Goal: Information Seeking & Learning: Learn about a topic

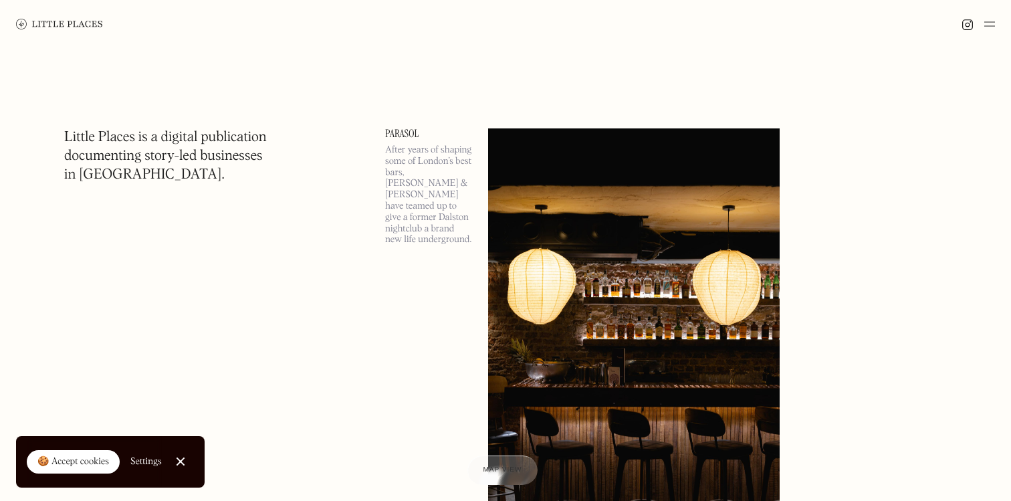
click at [80, 465] on div "🍪 Accept cookies" at bounding box center [73, 461] width 72 height 13
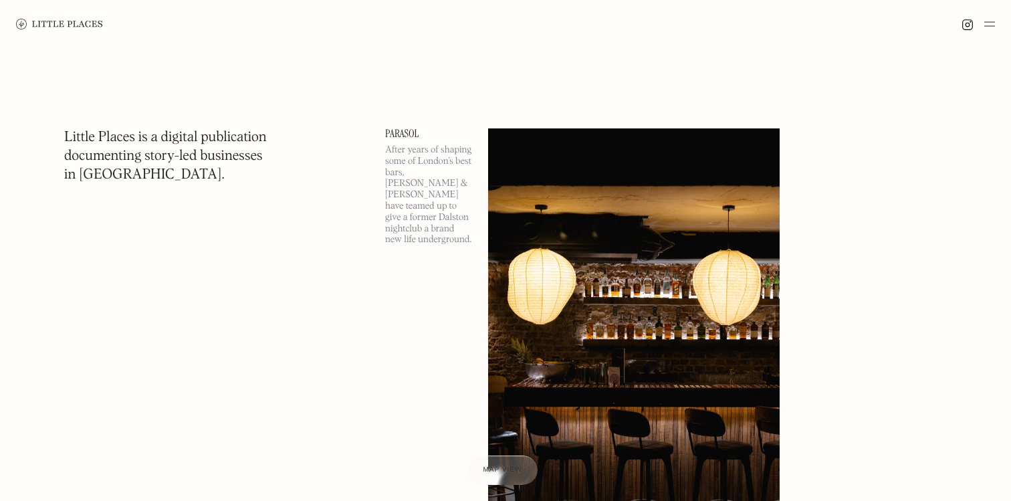
click at [994, 19] on img at bounding box center [989, 24] width 11 height 16
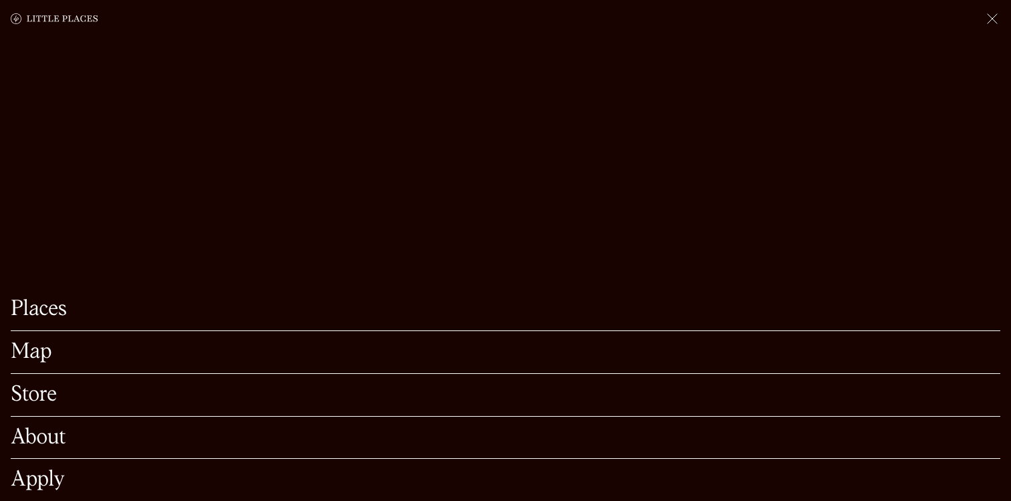
click at [51, 312] on link "Places" at bounding box center [506, 309] width 990 height 21
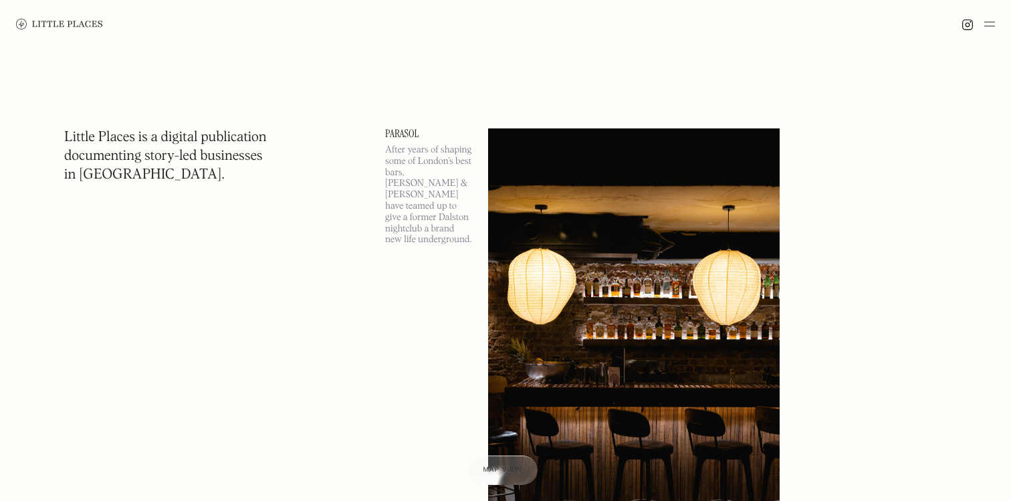
click at [992, 29] on img at bounding box center [989, 24] width 11 height 16
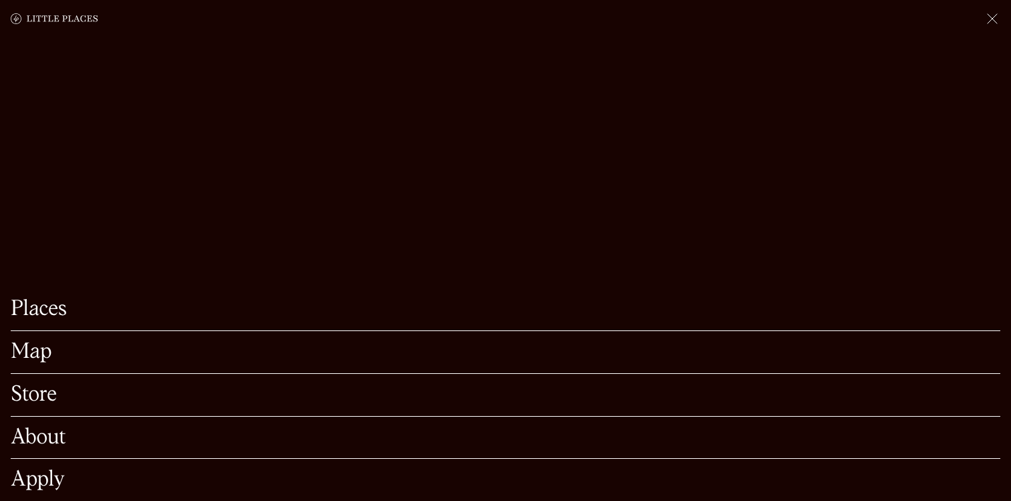
click at [990, 19] on img at bounding box center [992, 19] width 16 height 16
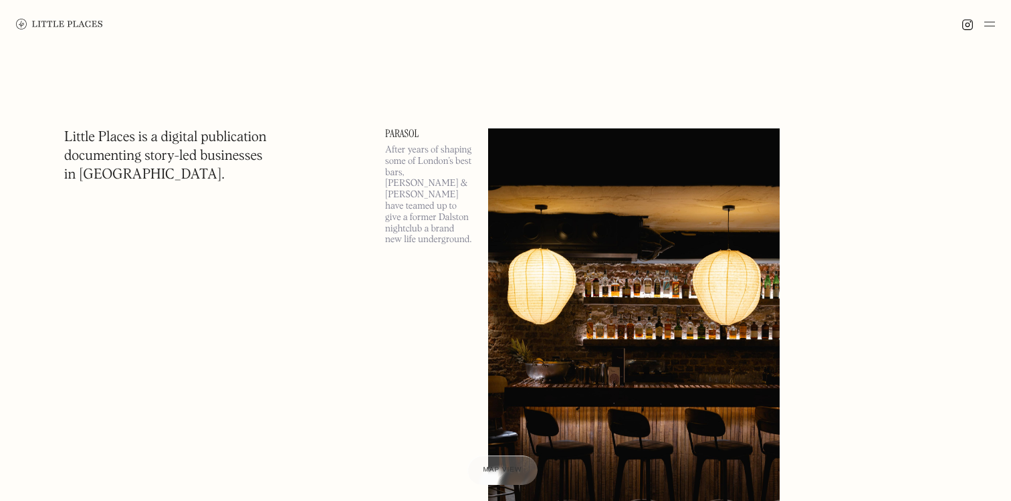
click at [990, 19] on img at bounding box center [989, 24] width 11 height 16
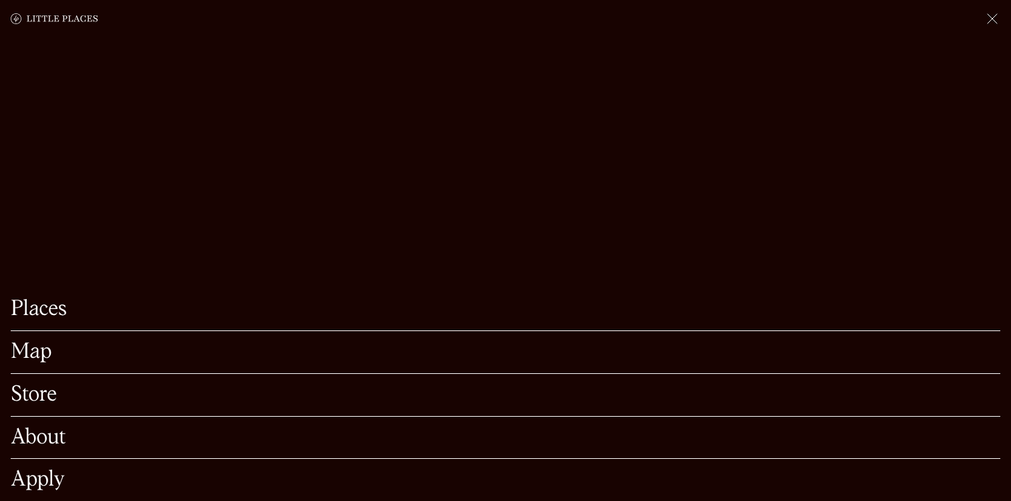
click at [33, 358] on link "Map" at bounding box center [506, 352] width 990 height 21
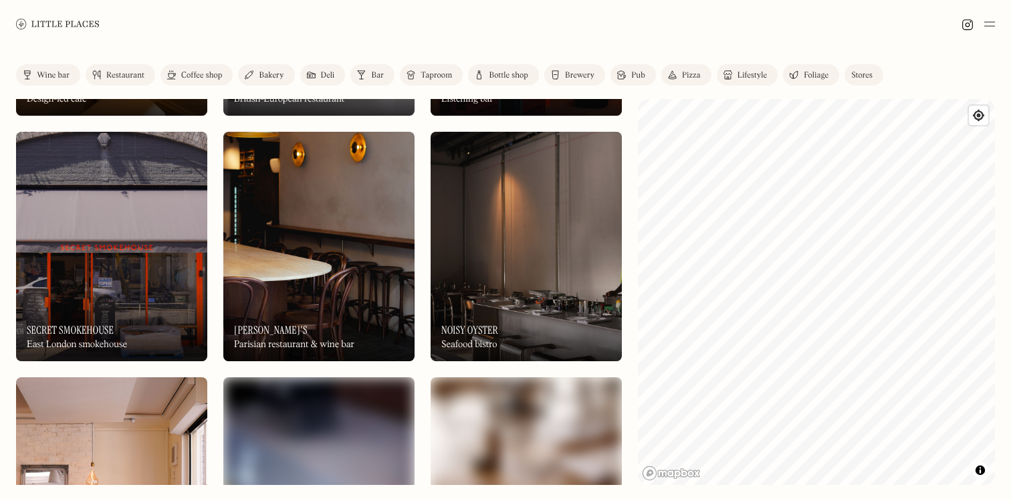
scroll to position [1934, 0]
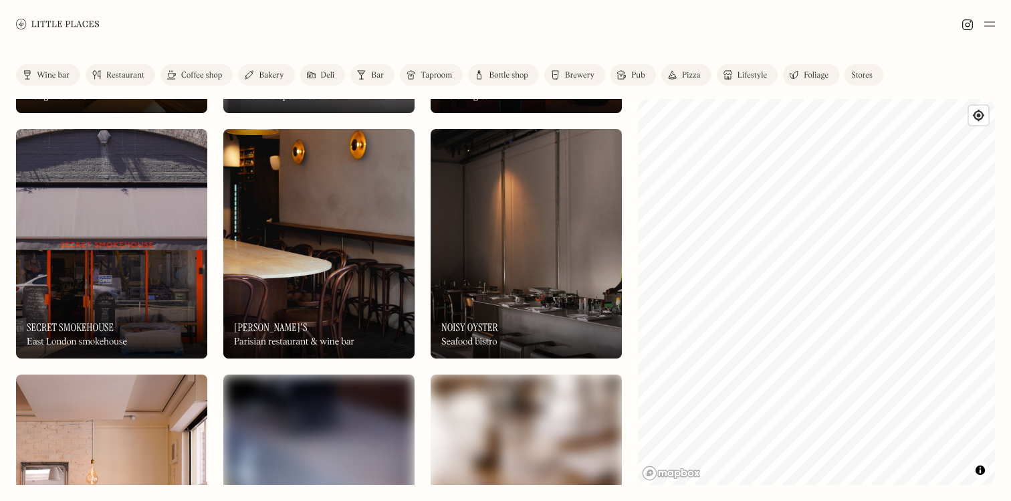
click at [508, 244] on img at bounding box center [526, 243] width 191 height 229
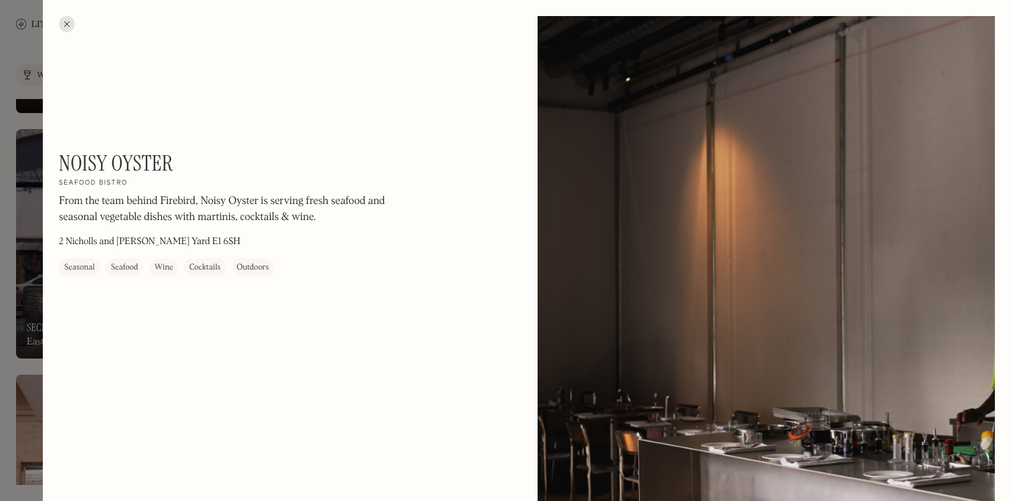
click at [68, 21] on div at bounding box center [67, 24] width 16 height 16
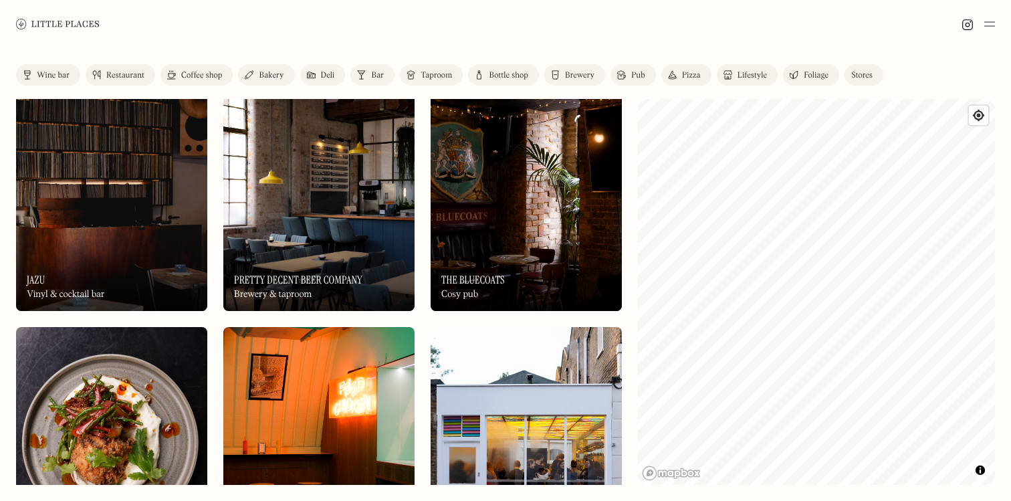
scroll to position [3710, 0]
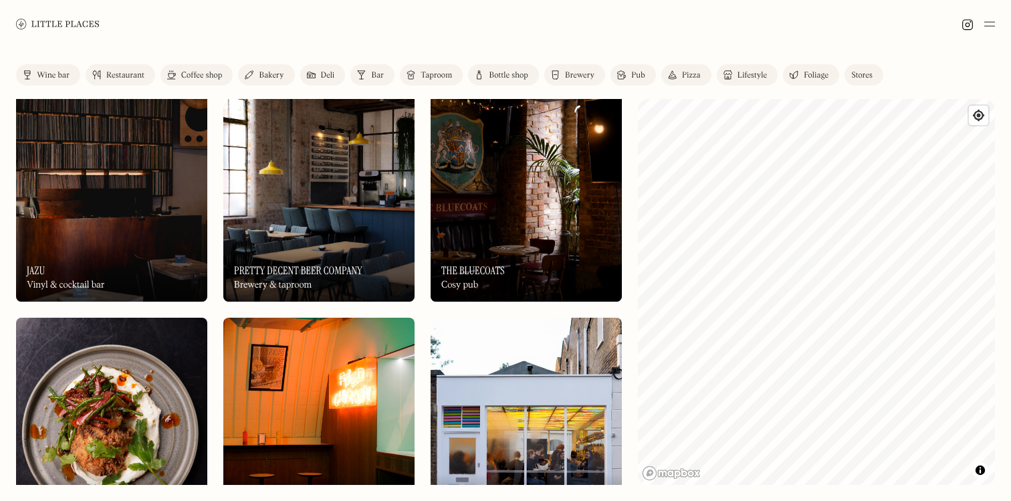
click at [320, 240] on div "On Our Radar Pretty Decent Beer Company Brewery & taproom" at bounding box center [318, 265] width 191 height 74
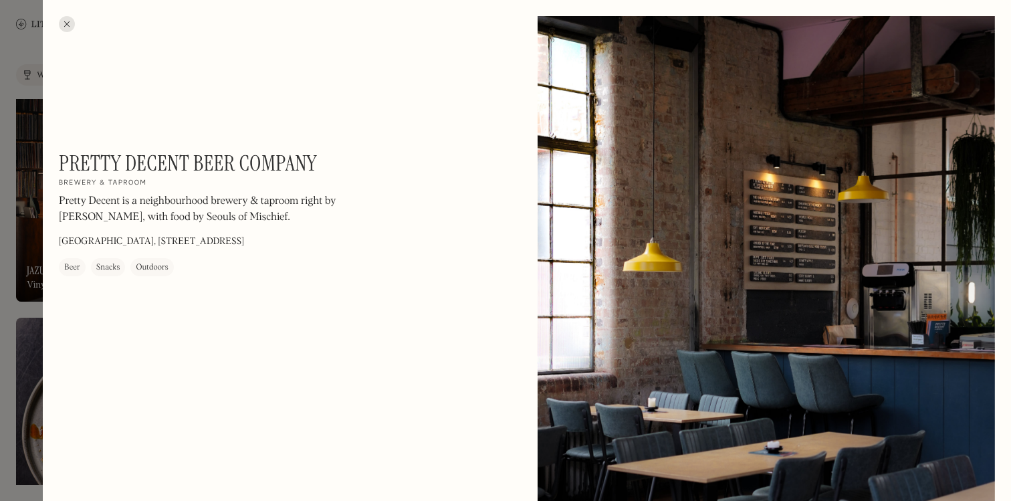
click at [65, 25] on div at bounding box center [67, 24] width 16 height 16
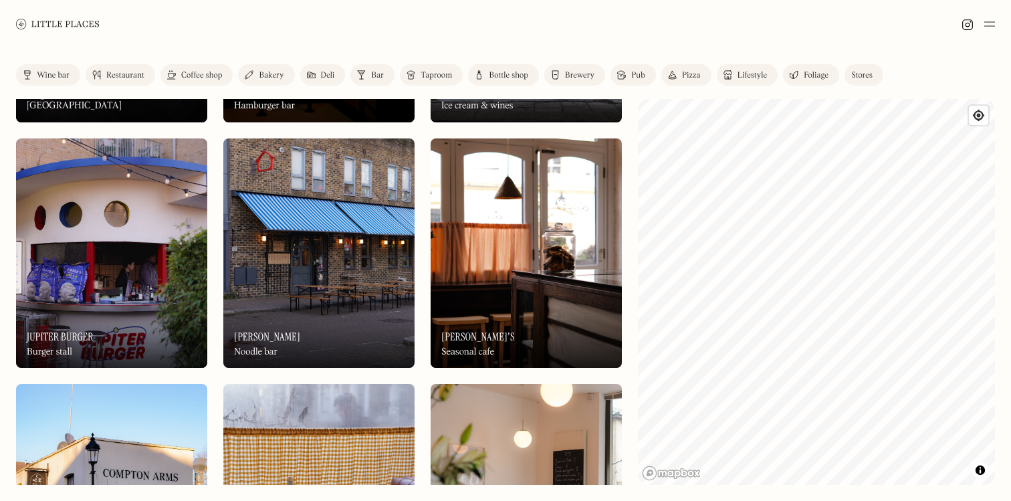
scroll to position [4136, 0]
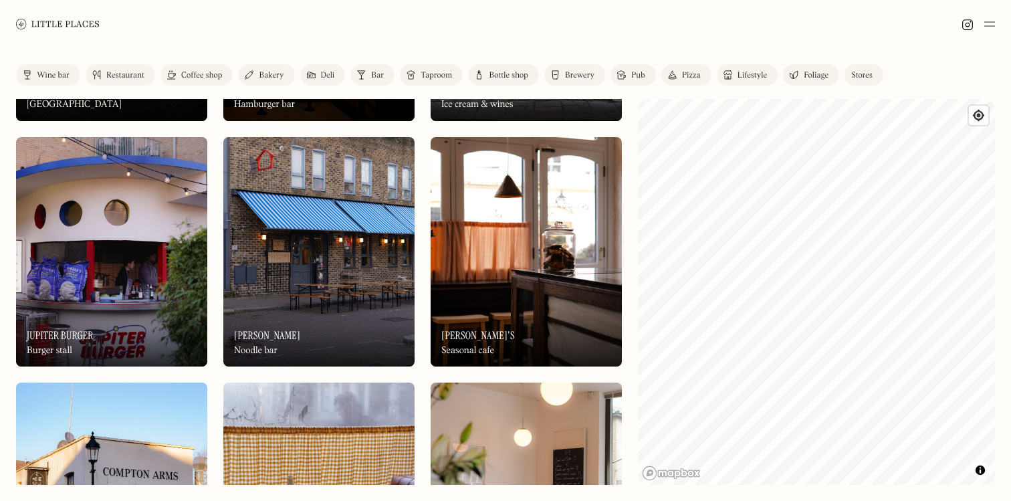
click at [346, 265] on img at bounding box center [318, 251] width 191 height 229
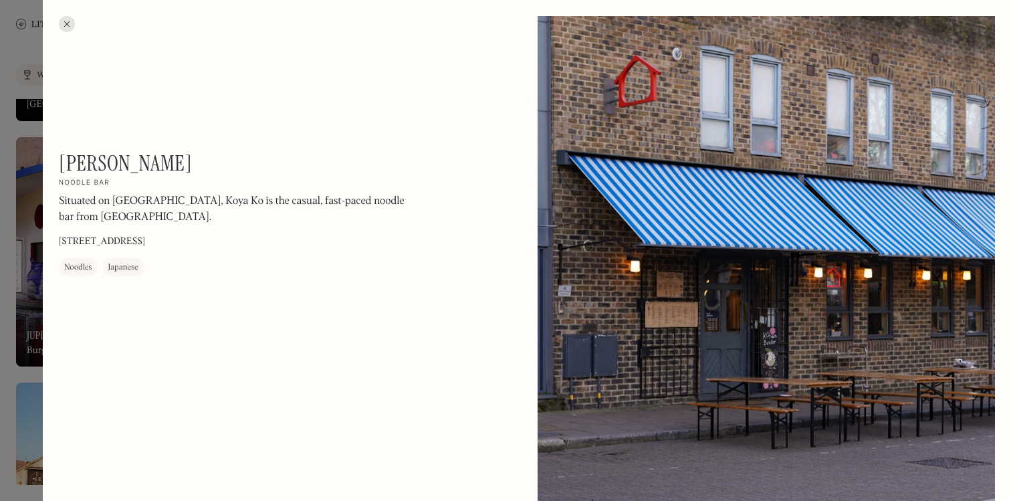
click at [61, 23] on div at bounding box center [67, 24] width 16 height 16
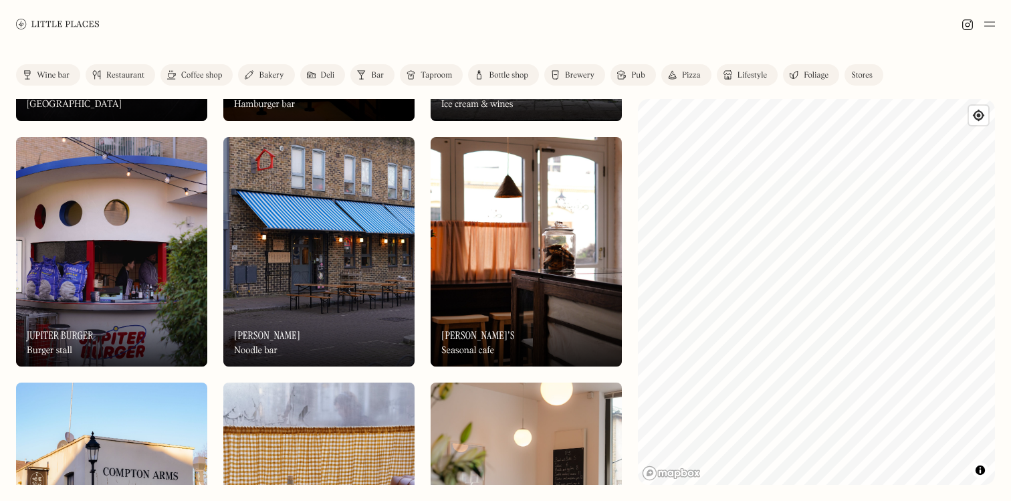
click at [213, 293] on div "On Our Radar Parasol Basement cocktail bar On Our Radar Parasol Basement cockta…" at bounding box center [319, 129] width 606 height 8332
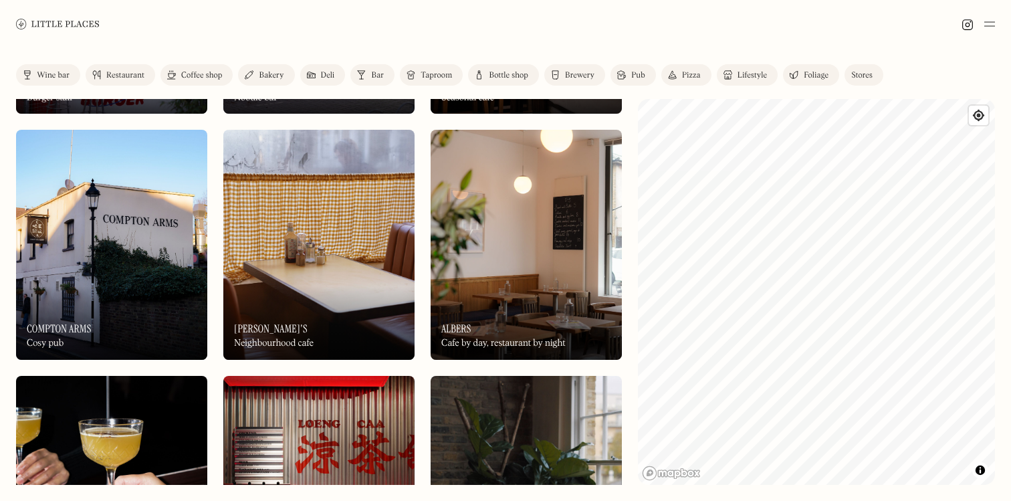
scroll to position [4390, 0]
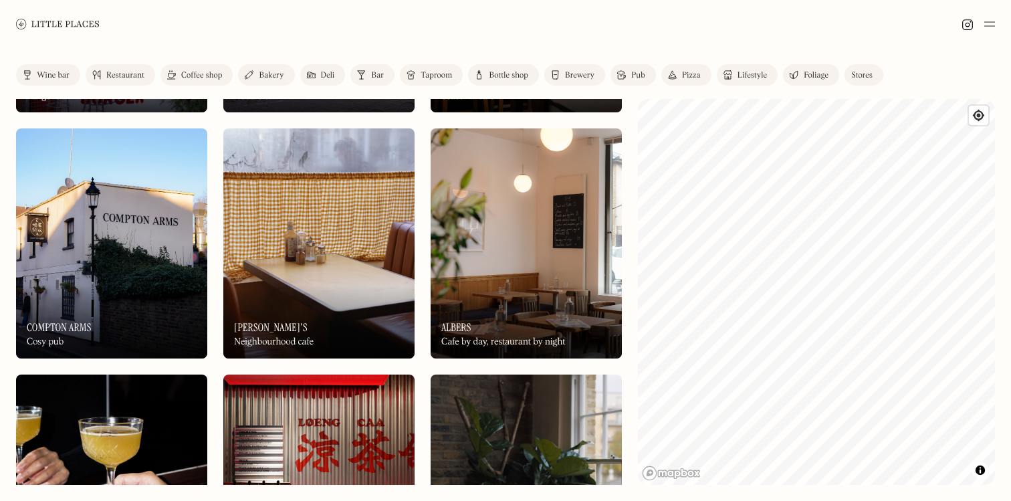
click at [116, 256] on img at bounding box center [111, 242] width 191 height 229
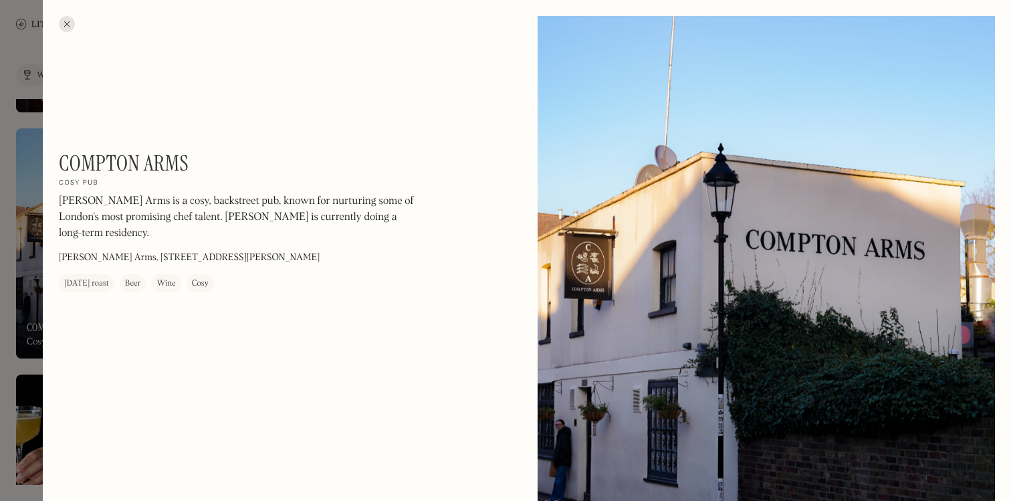
click at [62, 23] on div at bounding box center [67, 24] width 16 height 16
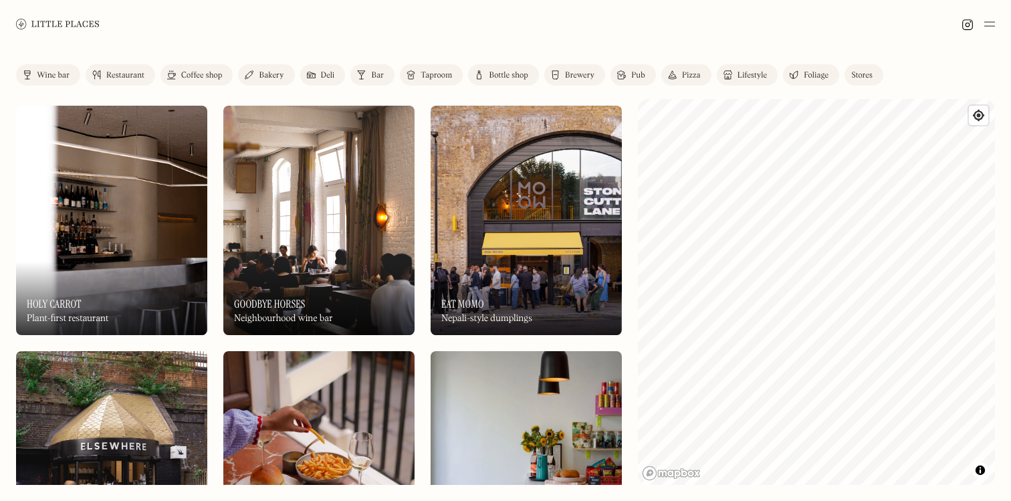
scroll to position [6133, 0]
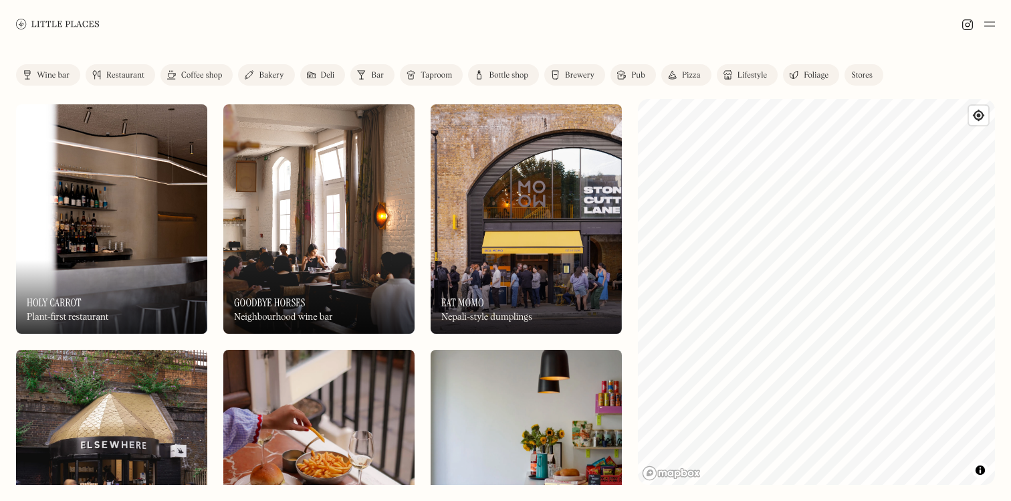
click at [494, 250] on img at bounding box center [526, 218] width 191 height 229
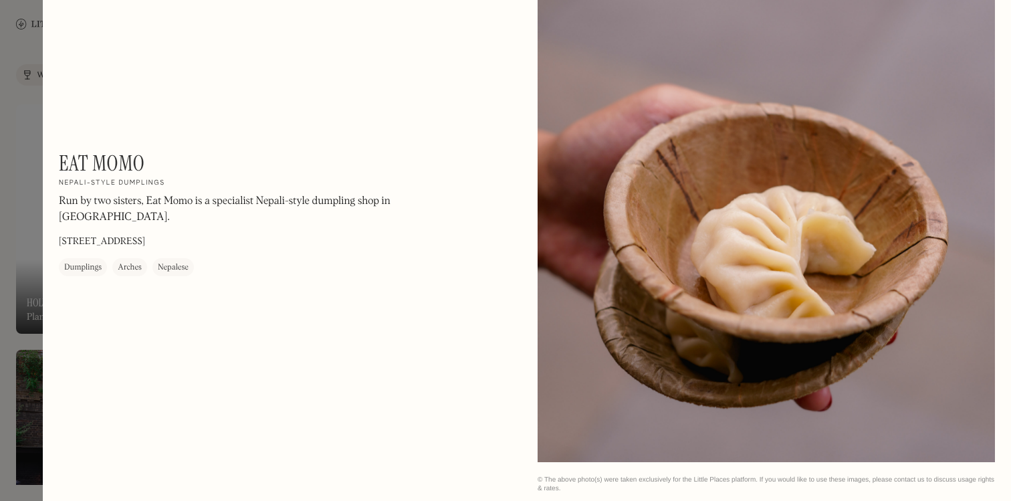
scroll to position [1032, 0]
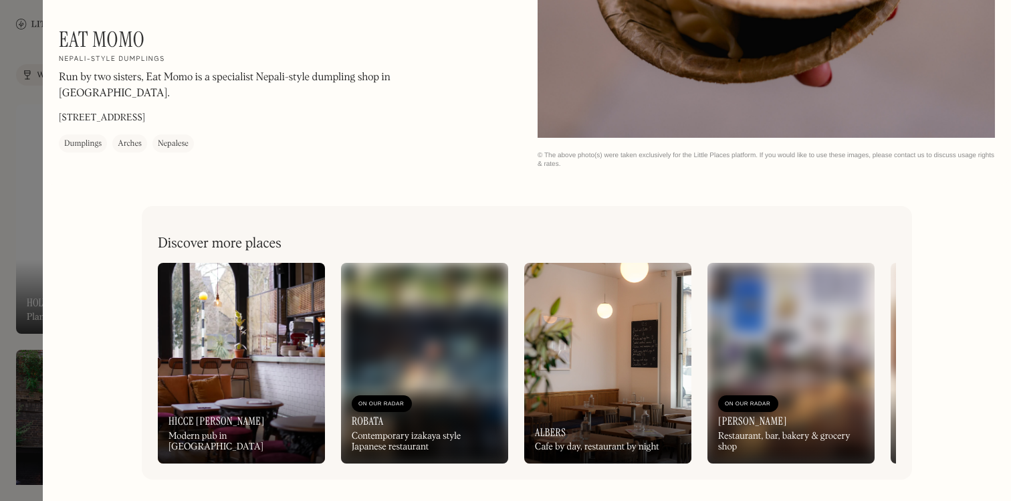
click at [24, 45] on div at bounding box center [505, 250] width 1011 height 501
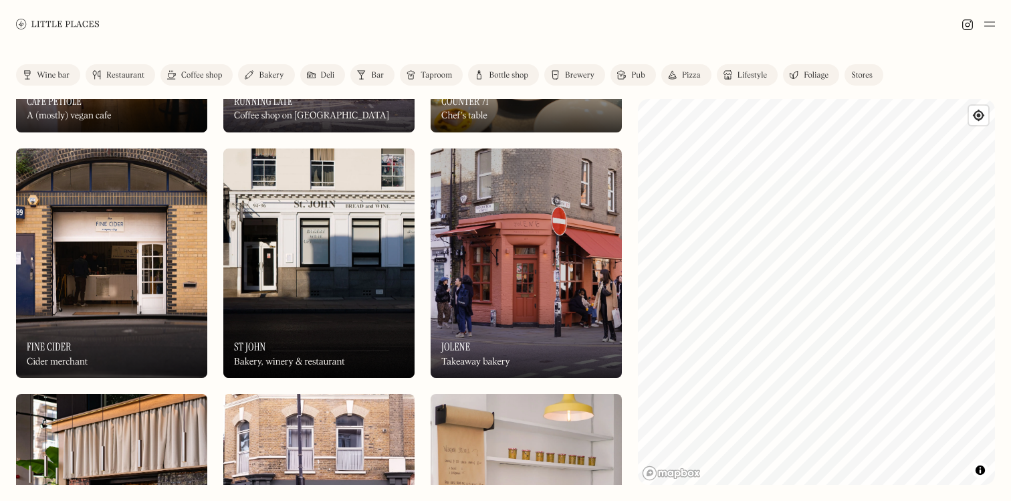
scroll to position [6830, 0]
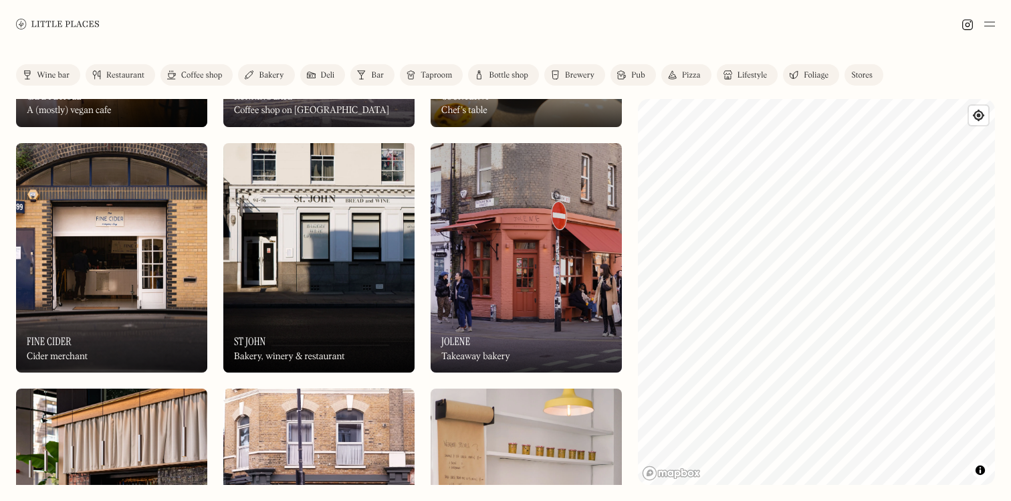
click at [333, 265] on img at bounding box center [318, 257] width 191 height 229
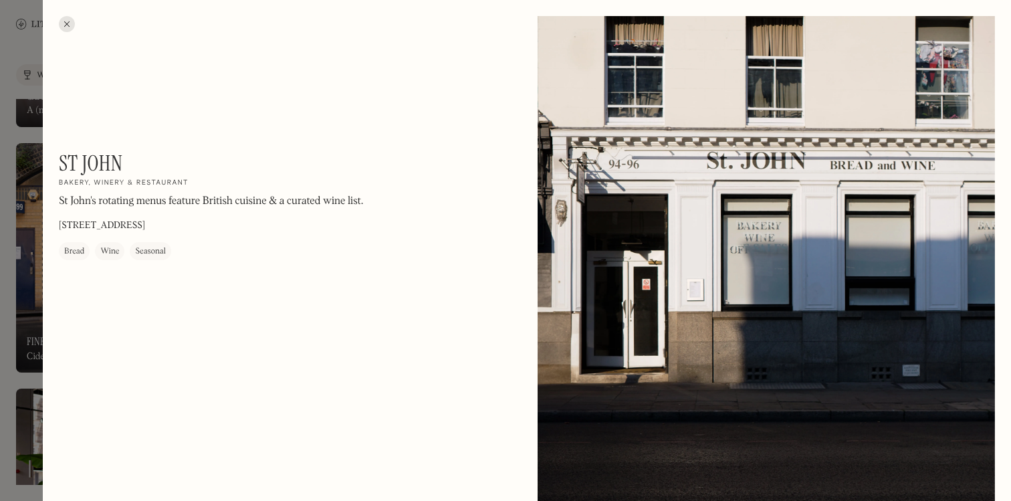
click at [5, 83] on div at bounding box center [505, 250] width 1011 height 501
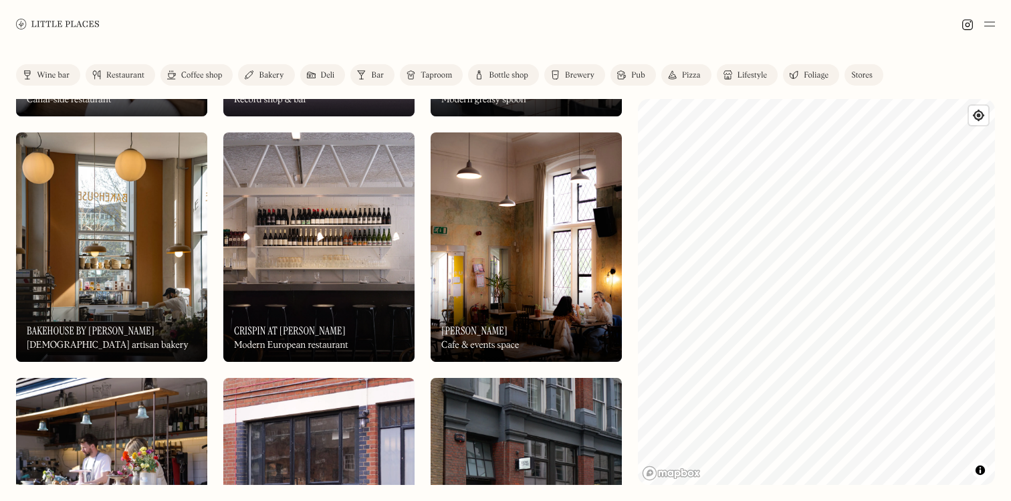
scroll to position [7330, 0]
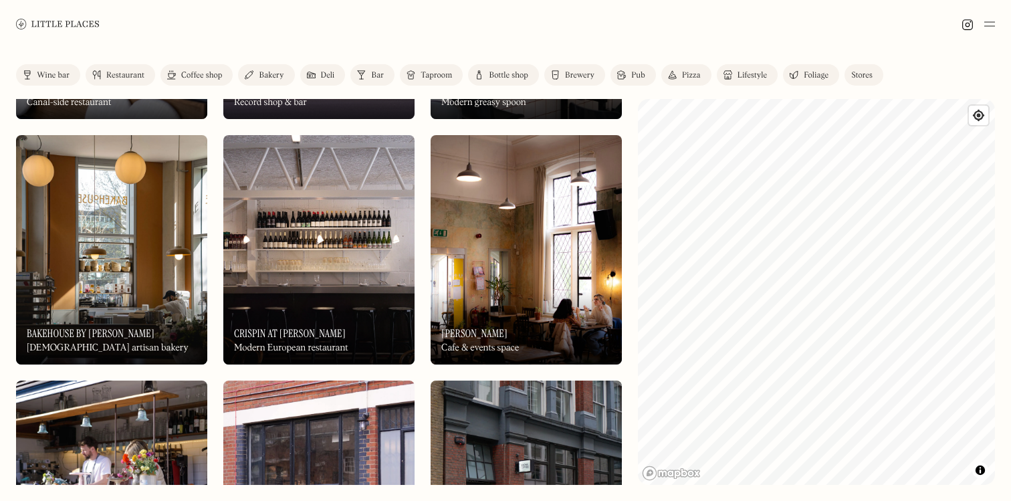
click at [53, 261] on img at bounding box center [111, 249] width 191 height 229
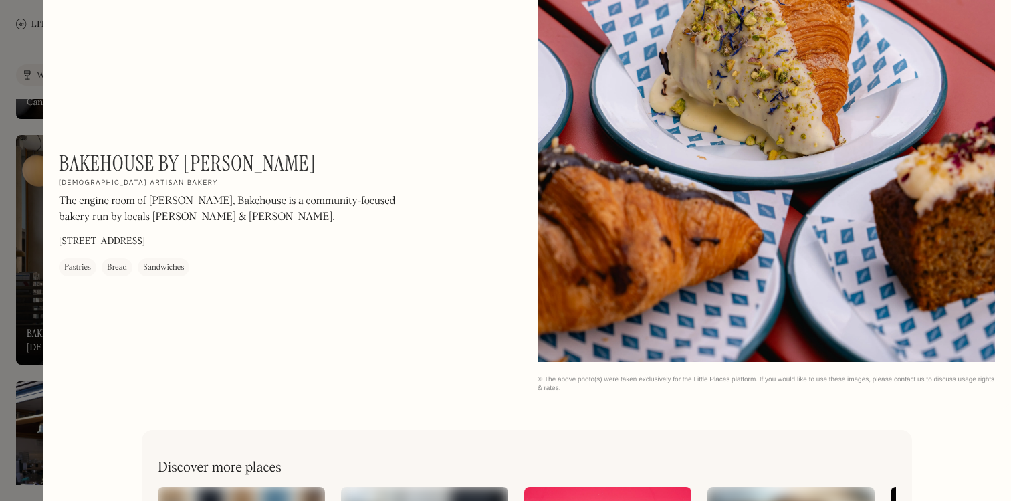
scroll to position [1615, 0]
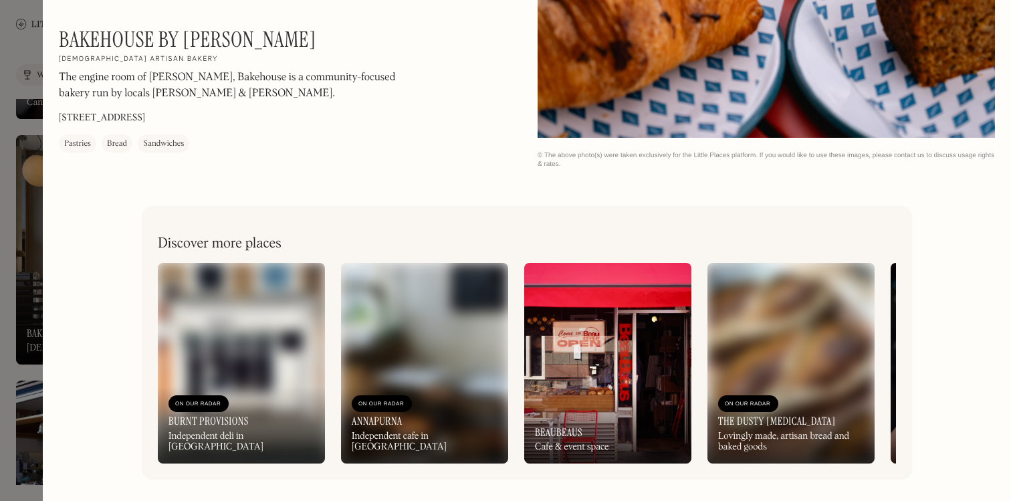
click at [15, 54] on div at bounding box center [505, 250] width 1011 height 501
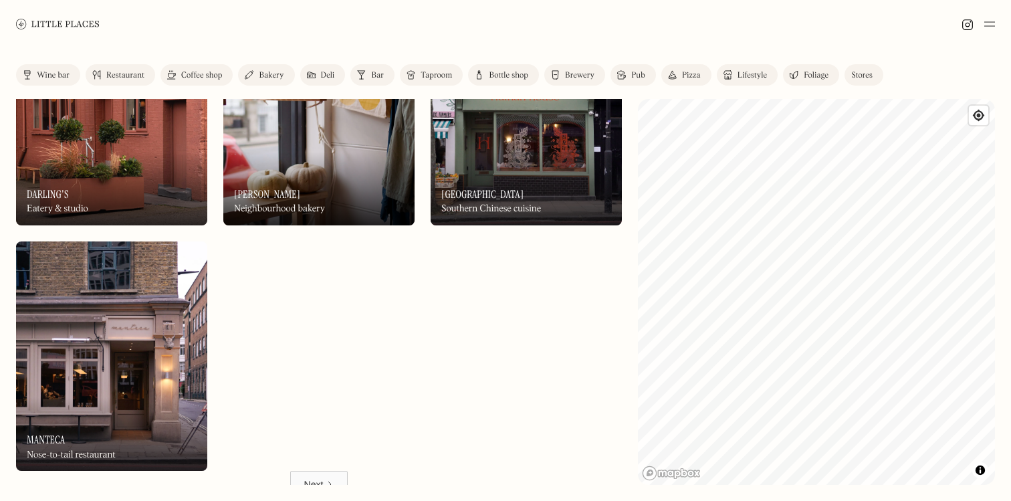
scroll to position [7983, 0]
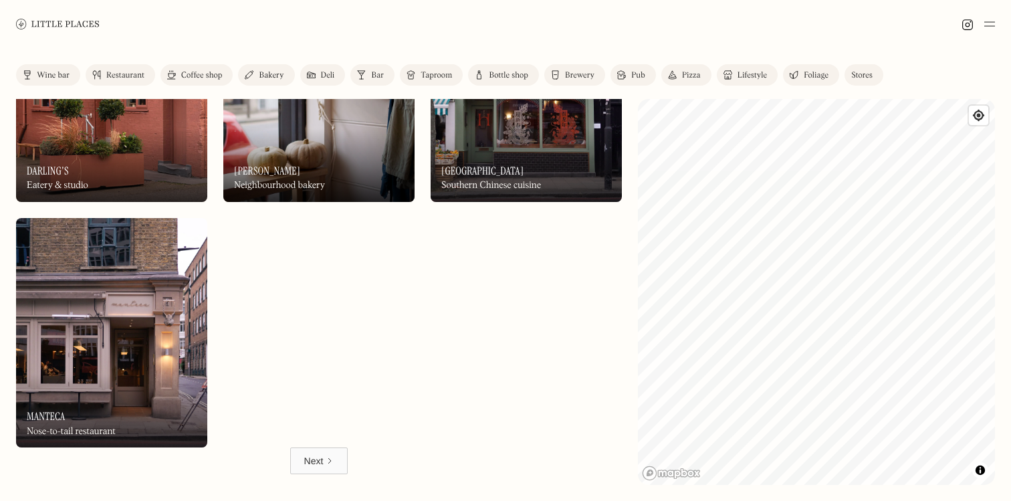
click at [320, 462] on div "Next" at bounding box center [313, 460] width 19 height 13
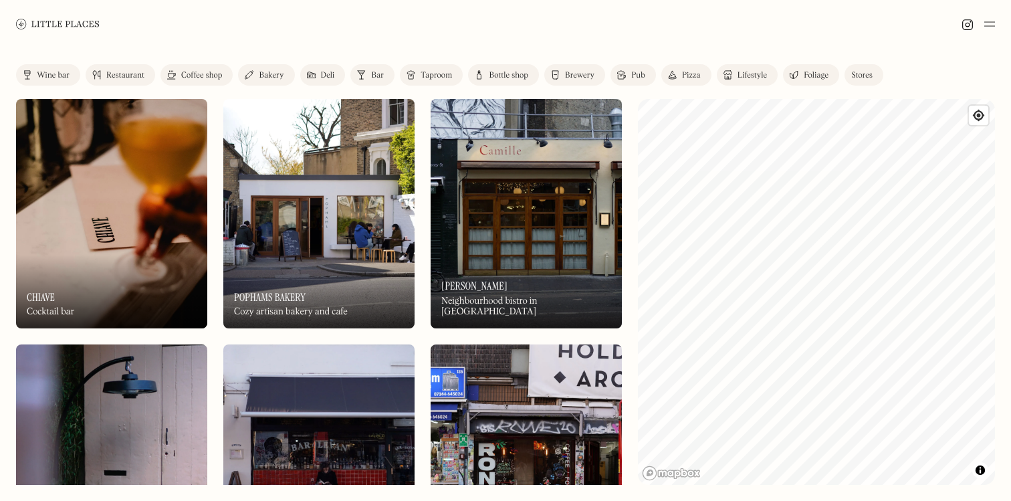
click at [273, 233] on img at bounding box center [318, 213] width 191 height 229
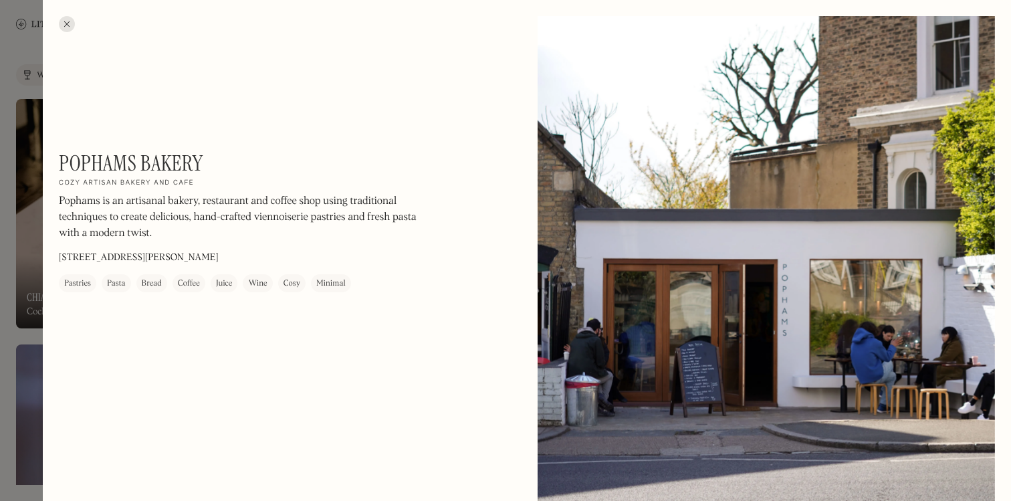
click at [64, 26] on div at bounding box center [67, 24] width 16 height 16
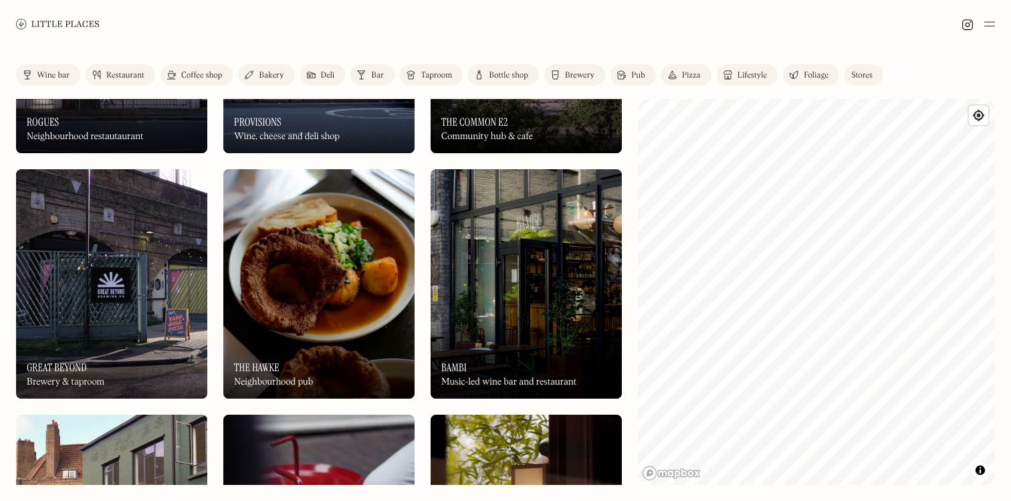
scroll to position [2447, 0]
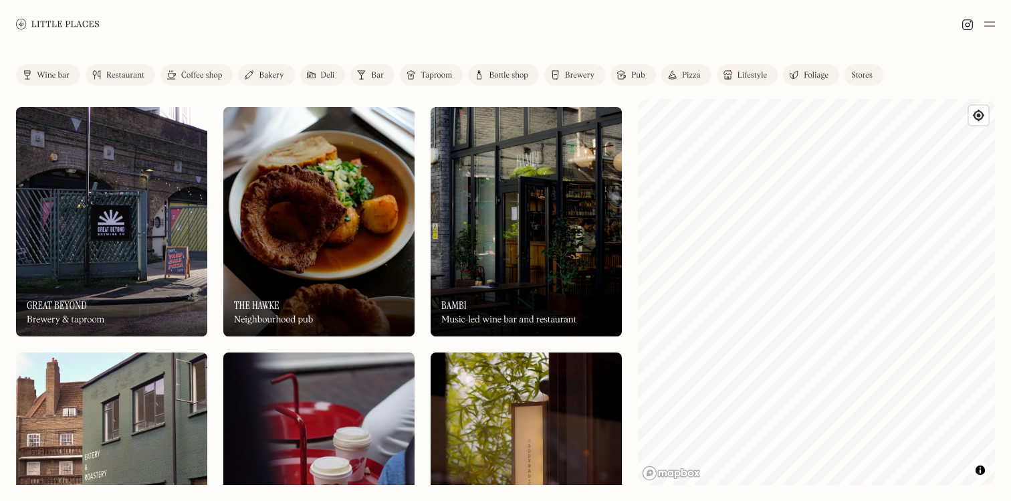
click at [512, 198] on img at bounding box center [526, 221] width 191 height 229
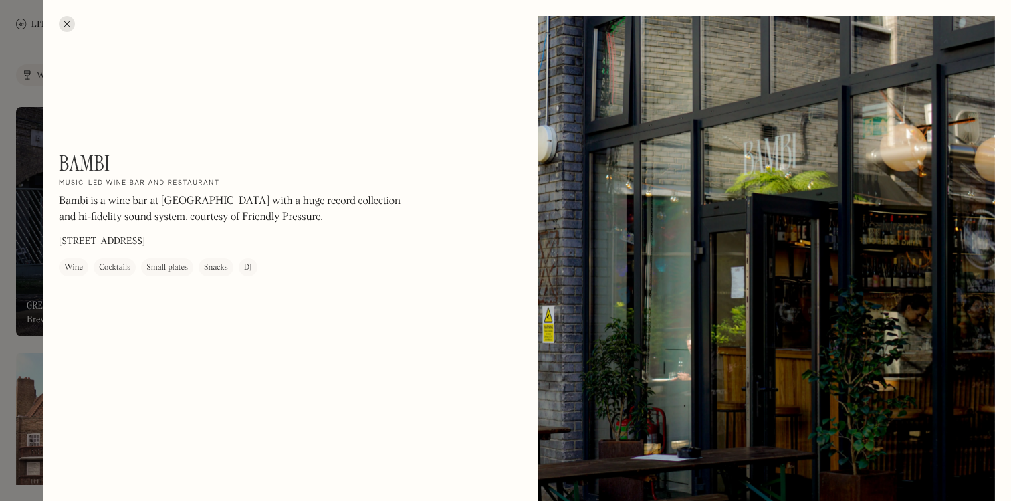
click at [63, 22] on div at bounding box center [67, 24] width 16 height 16
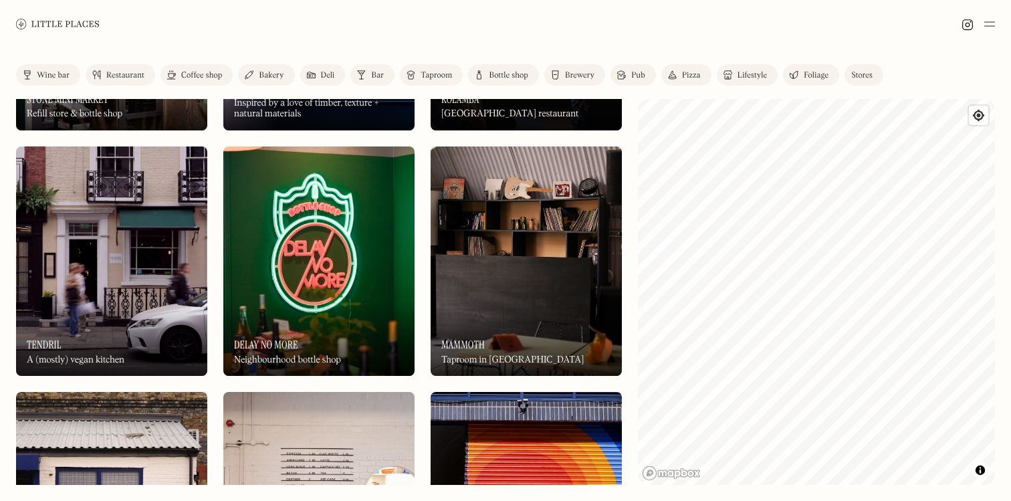
scroll to position [5442, 0]
